Goal: Transaction & Acquisition: Purchase product/service

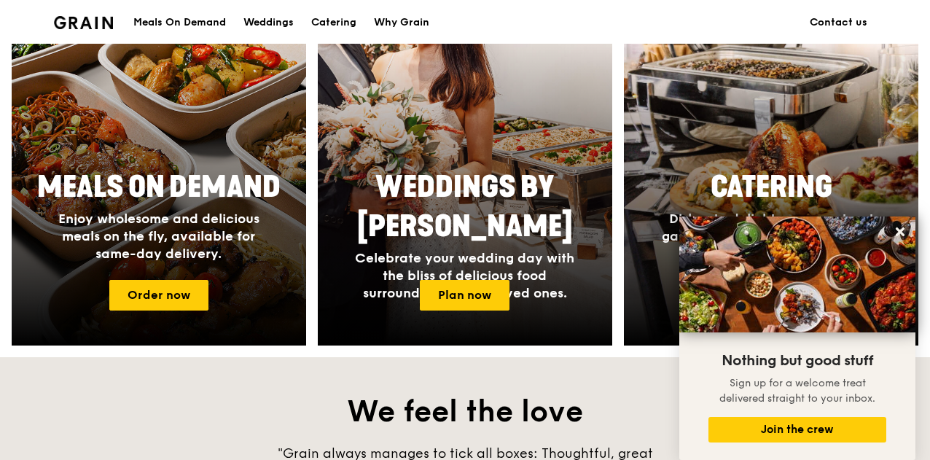
scroll to position [635, 0]
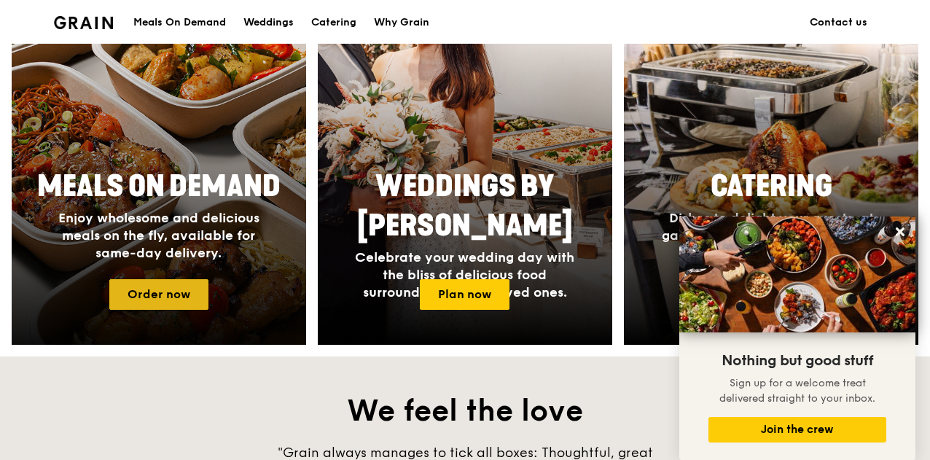
click at [189, 292] on link "Order now" at bounding box center [158, 294] width 99 height 31
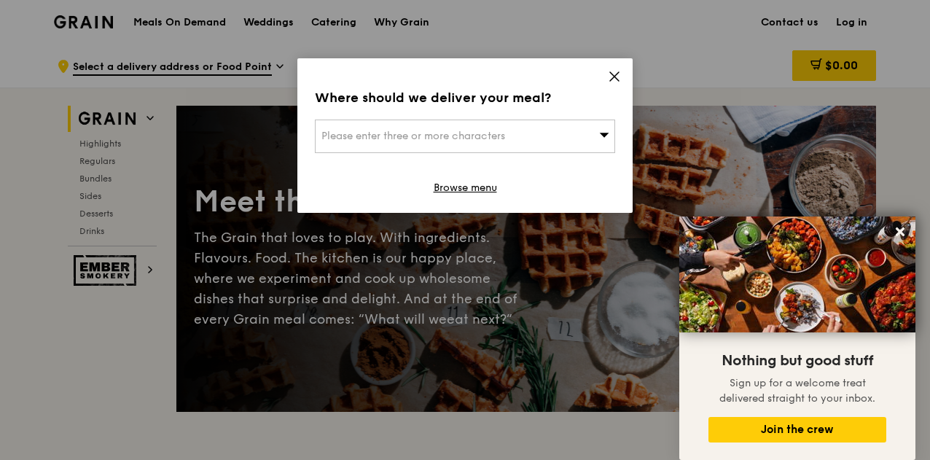
click at [432, 136] on span "Please enter three or more characters" at bounding box center [414, 136] width 184 height 12
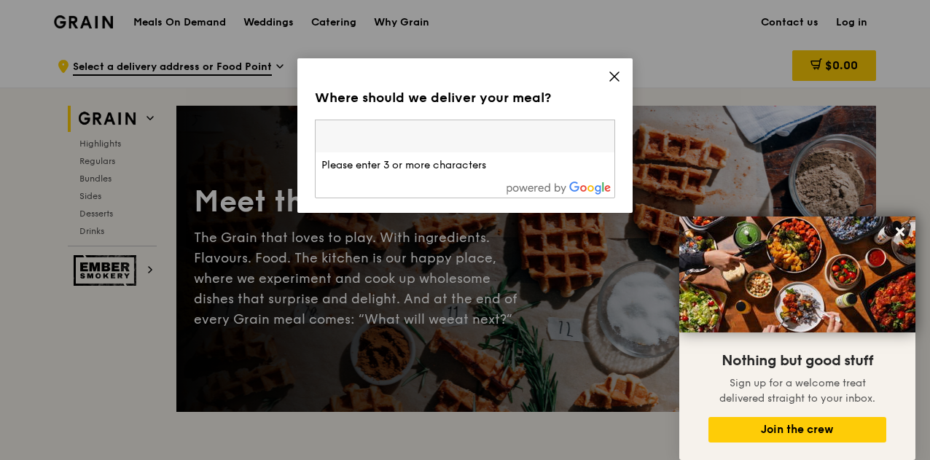
click at [422, 129] on input "search" at bounding box center [465, 136] width 299 height 32
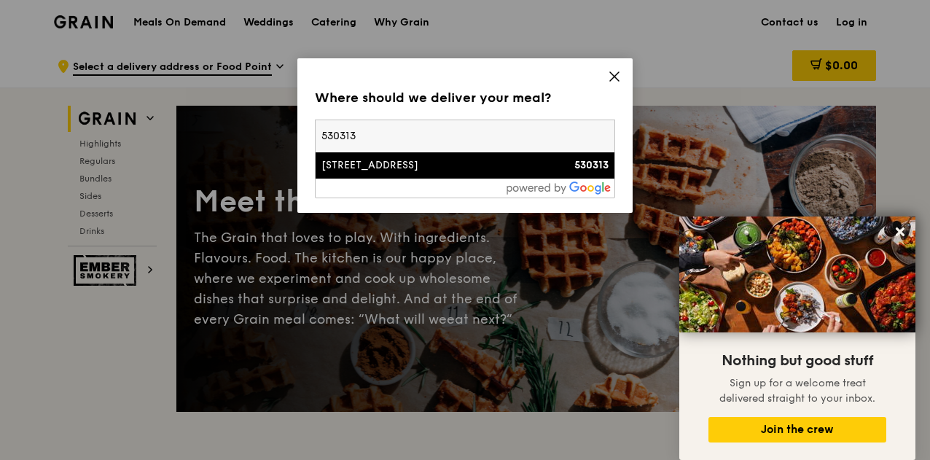
type input "530313"
click at [459, 160] on div "[STREET_ADDRESS]" at bounding box center [430, 165] width 216 height 15
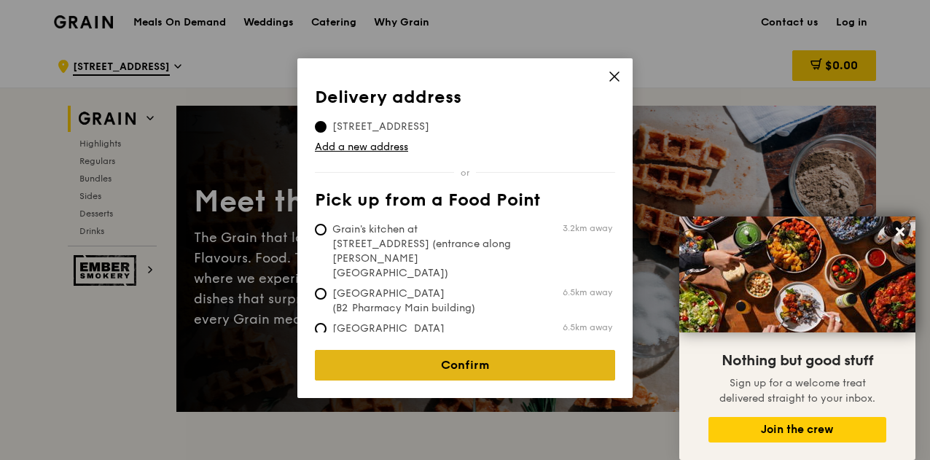
click at [376, 350] on link "Confirm" at bounding box center [465, 365] width 300 height 31
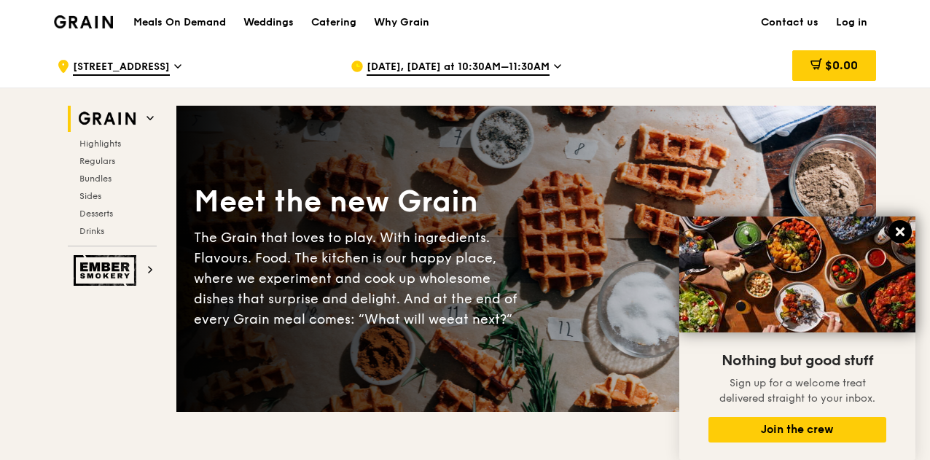
click at [901, 222] on button at bounding box center [900, 231] width 23 height 23
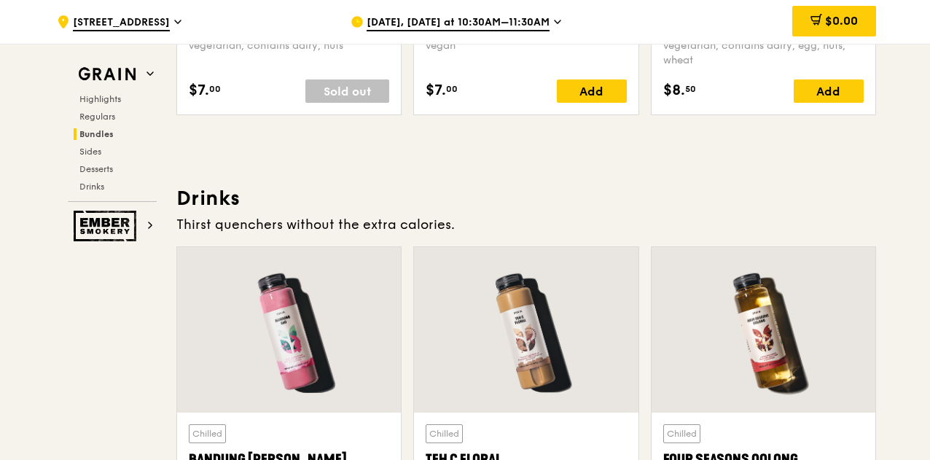
scroll to position [2241, 0]
